Goal: Navigation & Orientation: Find specific page/section

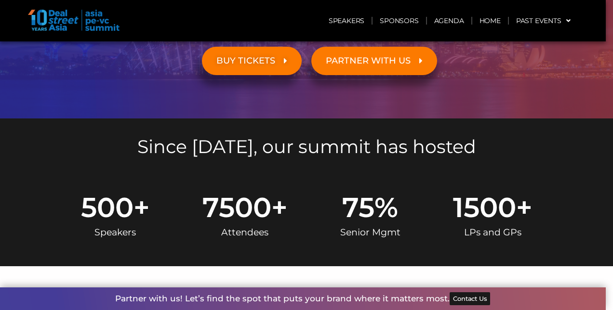
scroll to position [218, 0]
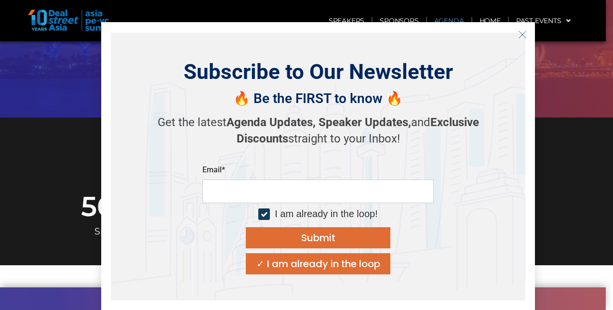
click at [443, 21] on link "Agenda" at bounding box center [449, 21] width 44 height 22
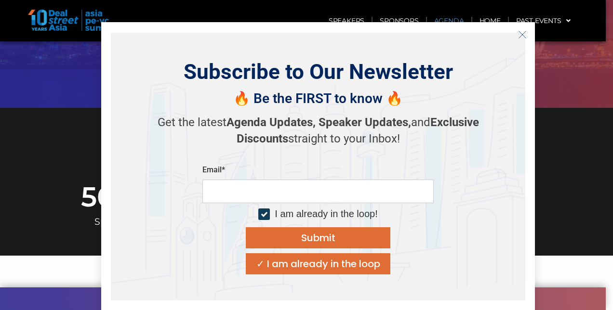
scroll to position [228, 0]
click at [523, 37] on icon "Close" at bounding box center [522, 34] width 9 height 9
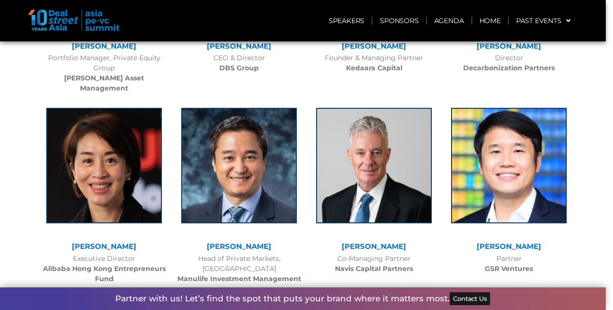
scroll to position [3340, 0]
click at [105, 17] on img at bounding box center [74, 20] width 92 height 21
click at [53, 23] on img at bounding box center [74, 20] width 92 height 21
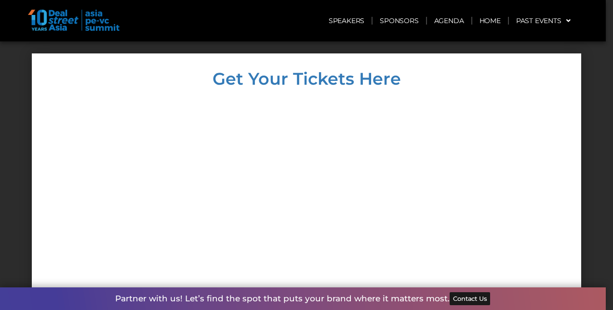
scroll to position [4720, 0]
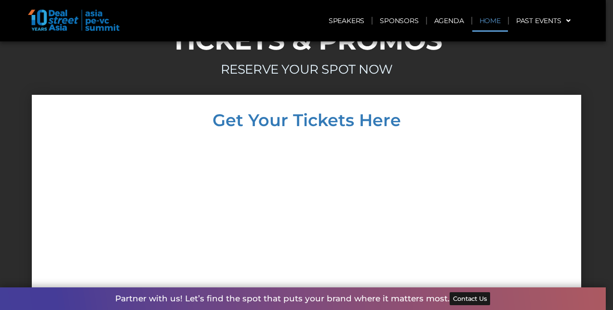
click at [490, 26] on link "Home" at bounding box center [490, 21] width 36 height 22
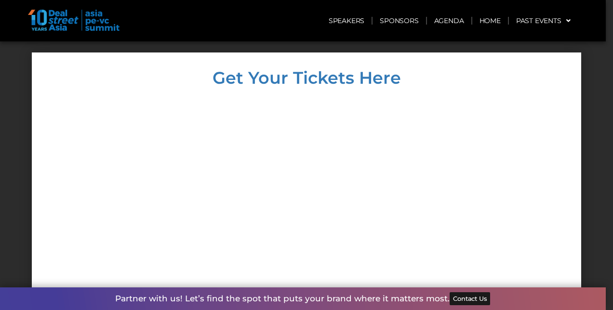
scroll to position [4762, 0]
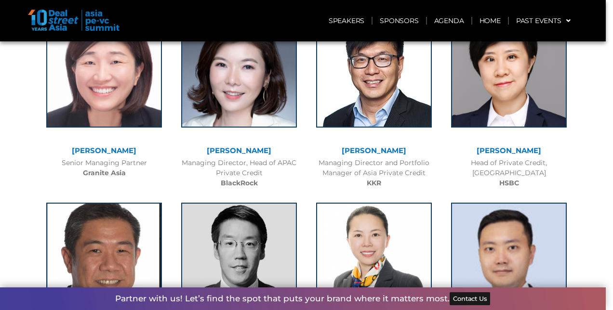
scroll to position [1103, 0]
